Goal: Task Accomplishment & Management: Complete application form

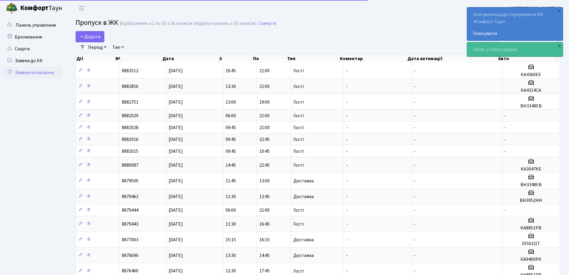
select select "25"
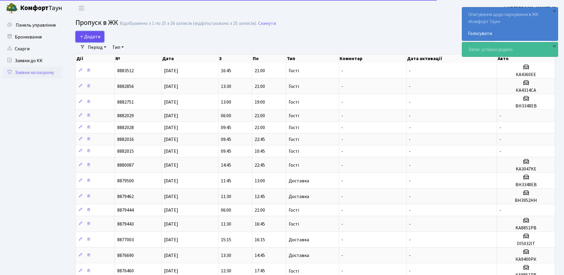
click at [92, 34] on span "Додати" at bounding box center [89, 36] width 21 height 7
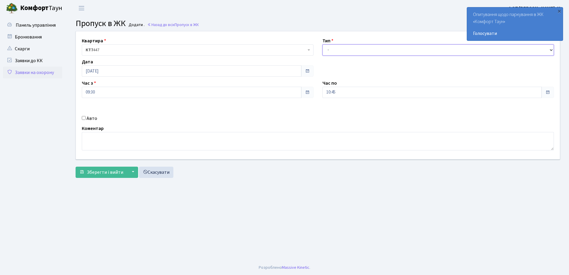
click at [333, 49] on select "- Доставка Таксі Гості Сервіс" at bounding box center [438, 49] width 232 height 11
select select "3"
click at [322, 44] on select "- Доставка Таксі Гості Сервіс" at bounding box center [438, 49] width 232 height 11
click at [121, 74] on input "[DATE]" at bounding box center [192, 70] width 220 height 11
click at [135, 120] on td "16" at bounding box center [132, 118] width 9 height 9
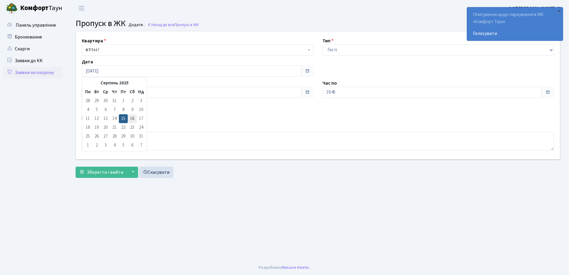
type input "[DATE]"
click at [340, 92] on input "10:45" at bounding box center [432, 92] width 220 height 11
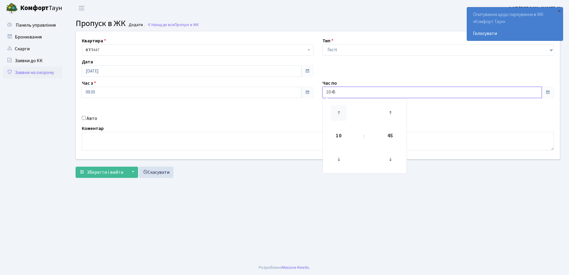
click at [340, 113] on icon at bounding box center [339, 113] width 16 height 16
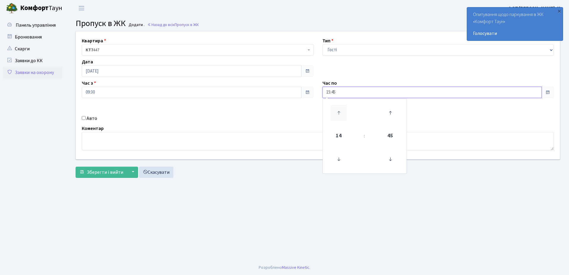
click at [340, 113] on icon at bounding box center [339, 113] width 16 height 16
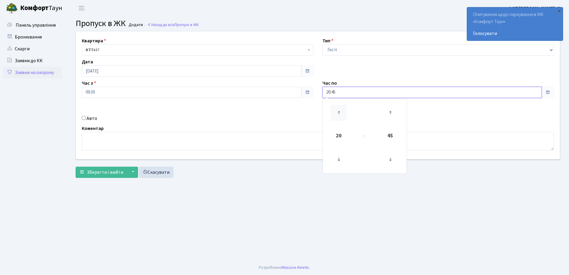
click at [338, 112] on icon at bounding box center [339, 113] width 16 height 16
click at [388, 159] on icon at bounding box center [390, 159] width 16 height 16
type input "21:00"
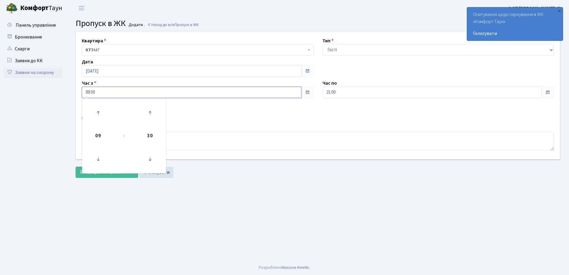
click at [95, 95] on input "09:30" at bounding box center [192, 92] width 220 height 11
click at [103, 157] on icon at bounding box center [98, 159] width 16 height 16
click at [99, 157] on icon at bounding box center [98, 159] width 16 height 16
click at [153, 111] on icon at bounding box center [150, 113] width 16 height 16
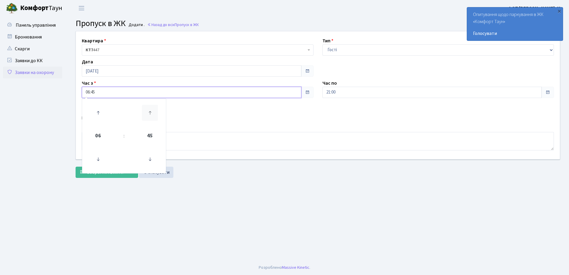
click at [153, 111] on icon at bounding box center [150, 113] width 16 height 16
click at [102, 158] on icon at bounding box center [98, 159] width 16 height 16
click at [149, 160] on icon at bounding box center [150, 159] width 16 height 16
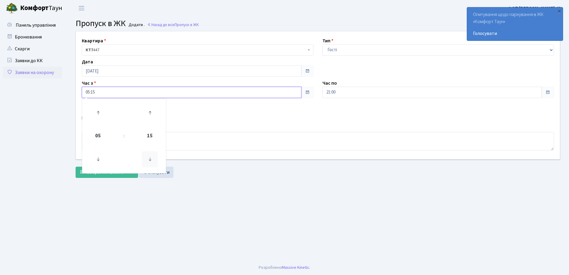
click at [149, 160] on icon at bounding box center [150, 159] width 16 height 16
click at [241, 198] on main "Admin Пропуск в ЖК Додати Пропуск в ЖК Додати . Назад до всіх Пропуск в ЖК Квар…" at bounding box center [318, 138] width 502 height 244
click at [98, 97] on input "05:00" at bounding box center [192, 92] width 220 height 11
click at [99, 115] on icon at bounding box center [98, 113] width 16 height 16
type input "06:00"
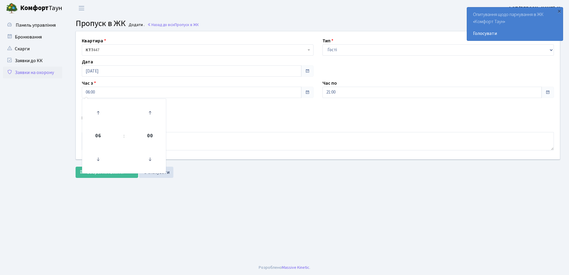
click at [223, 194] on main "Admin Пропуск в ЖК Додати Пропуск в ЖК Додати . Назад до всіх Пропуск в ЖК Квар…" at bounding box center [318, 138] width 502 height 244
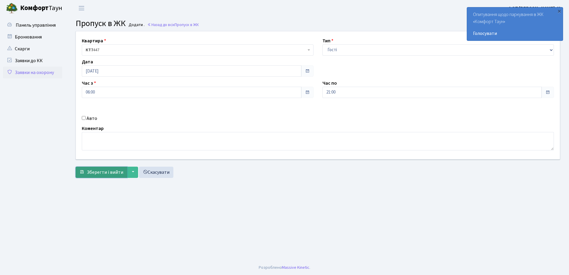
click at [112, 171] on span "Зберегти і вийти" at bounding box center [105, 172] width 36 height 7
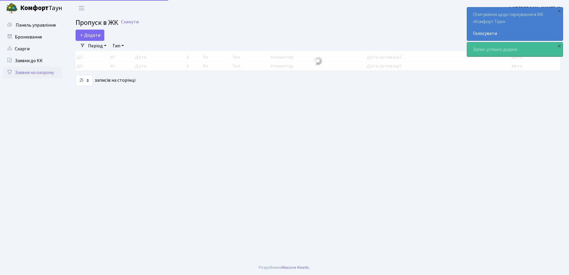
select select "25"
